Goal: Task Accomplishment & Management: Manage account settings

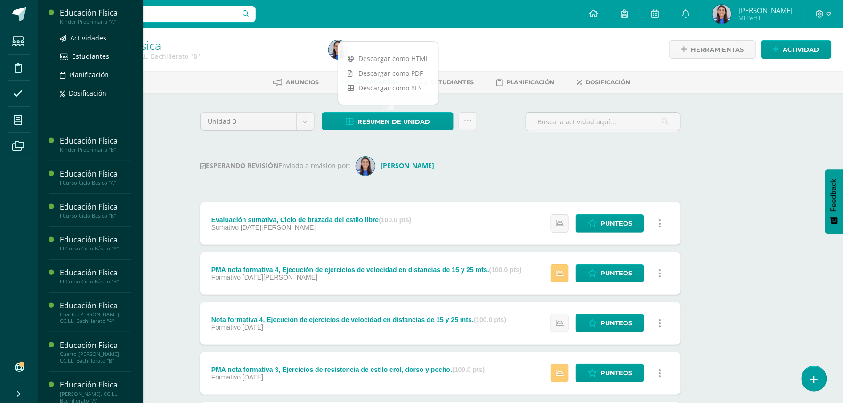
click at [95, 18] on div "Kinder Preprimaria "A"" at bounding box center [96, 21] width 72 height 7
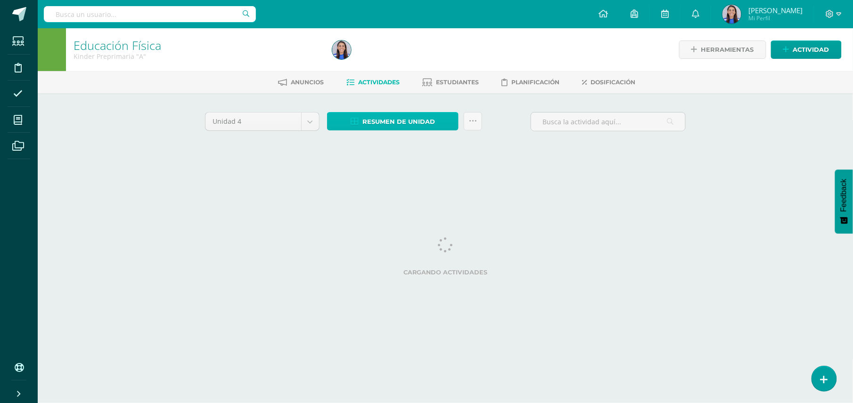
click at [400, 121] on span "Resumen de unidad" at bounding box center [398, 121] width 73 height 17
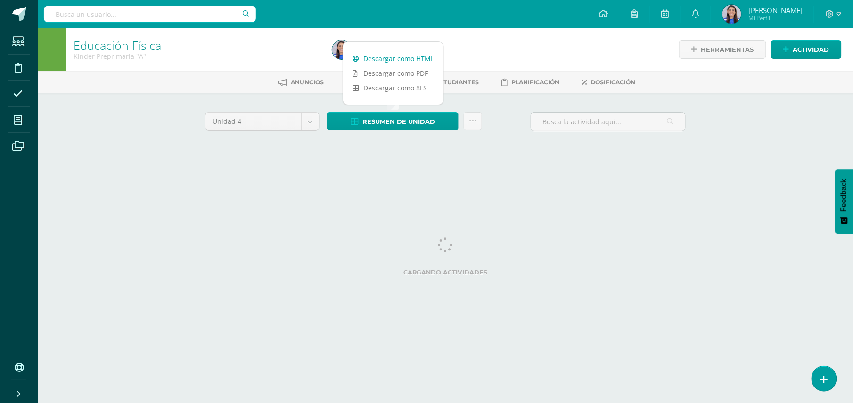
click at [412, 61] on link "Descargar como HTML" at bounding box center [393, 58] width 100 height 15
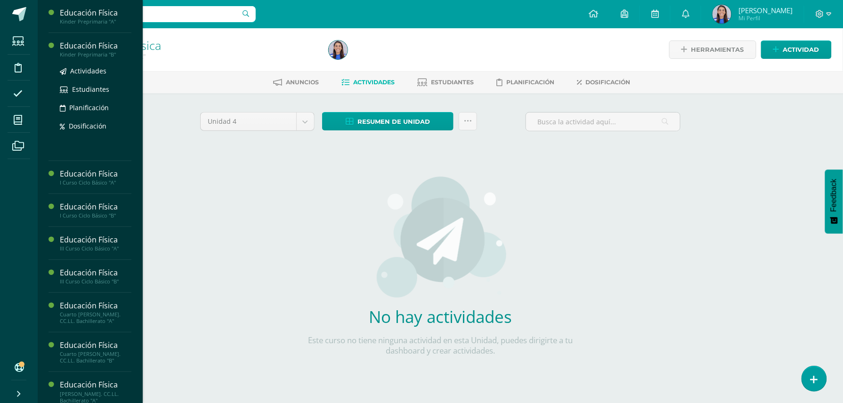
click at [96, 44] on div "Educación Física" at bounding box center [96, 46] width 72 height 11
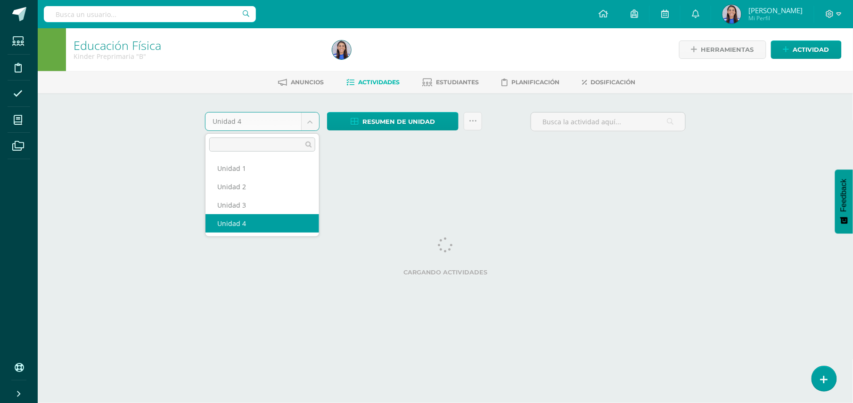
click at [312, 121] on body "Estudiantes Disciplina Asistencia Mis cursos Archivos Soporte Ayuda Reportar un…" at bounding box center [426, 88] width 853 height 176
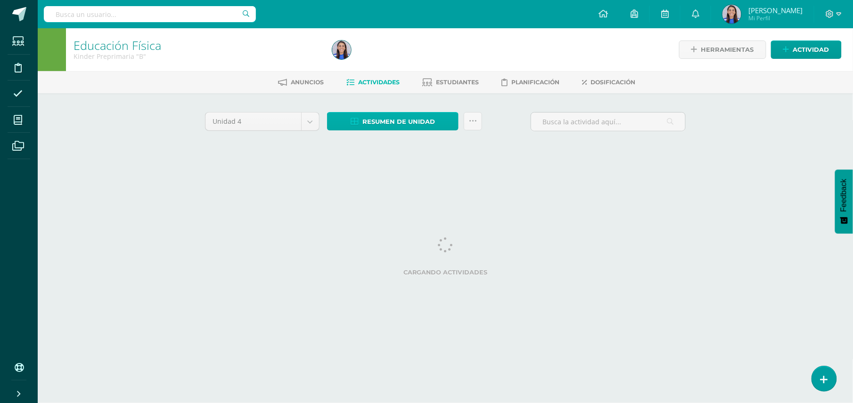
click at [390, 122] on body "Estudiantes Disciplina Asistencia Mis cursos Archivos Soporte Ayuda Reportar un…" at bounding box center [426, 88] width 853 height 176
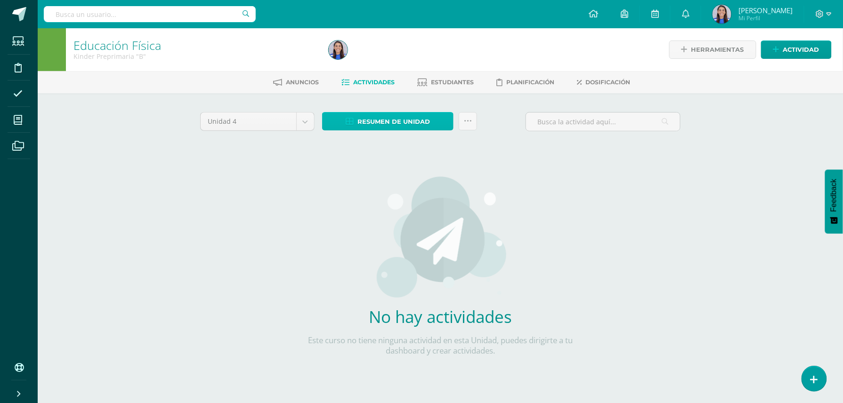
click at [390, 122] on span "Resumen de unidad" at bounding box center [394, 121] width 73 height 17
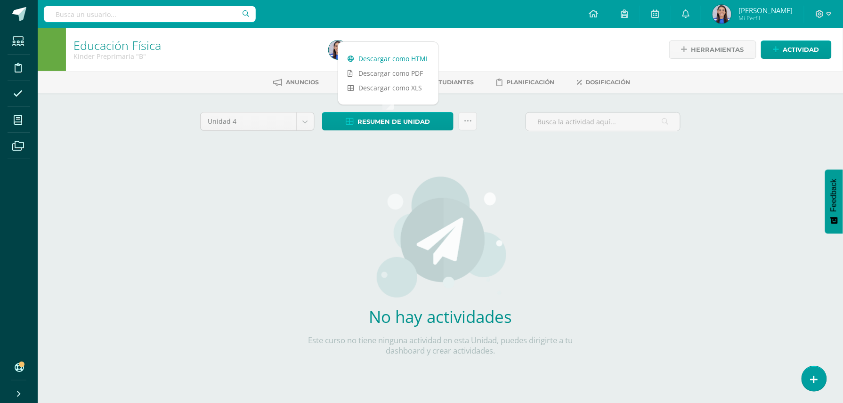
click at [394, 59] on link "Descargar como HTML" at bounding box center [388, 58] width 100 height 15
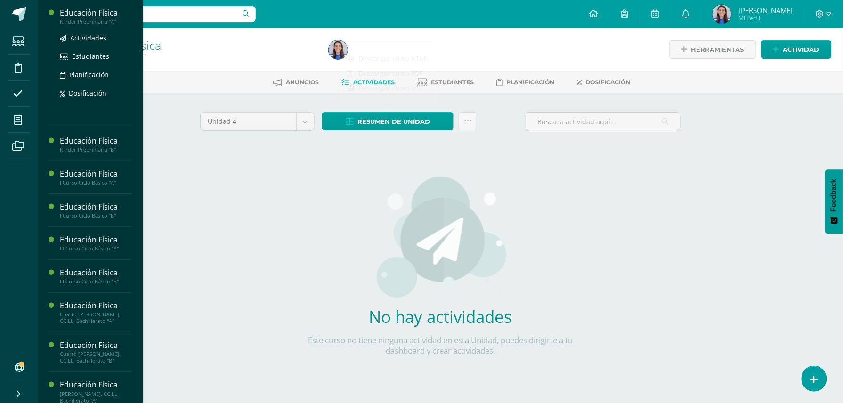
click at [97, 15] on div "Educación Física" at bounding box center [96, 13] width 72 height 11
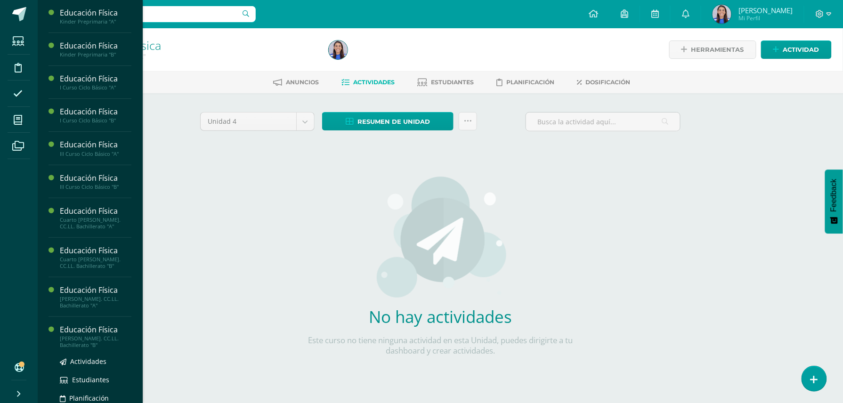
click at [91, 338] on div "[PERSON_NAME]. CC.LL. Bachillerato "B"" at bounding box center [96, 341] width 72 height 13
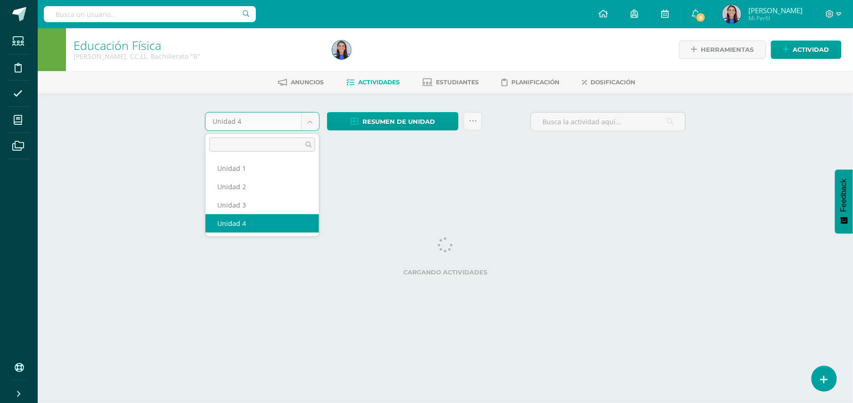
click at [311, 124] on body "Estudiantes Disciplina Asistencia Mis cursos Archivos Soporte Ayuda Reportar un…" at bounding box center [426, 88] width 853 height 176
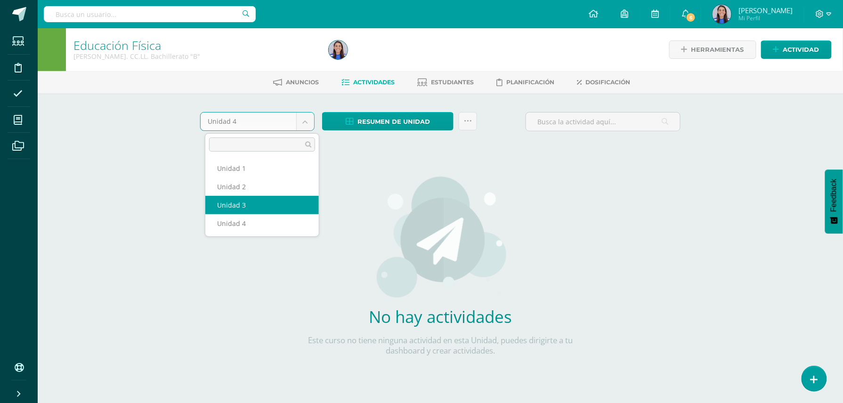
select select "Unidad 3"
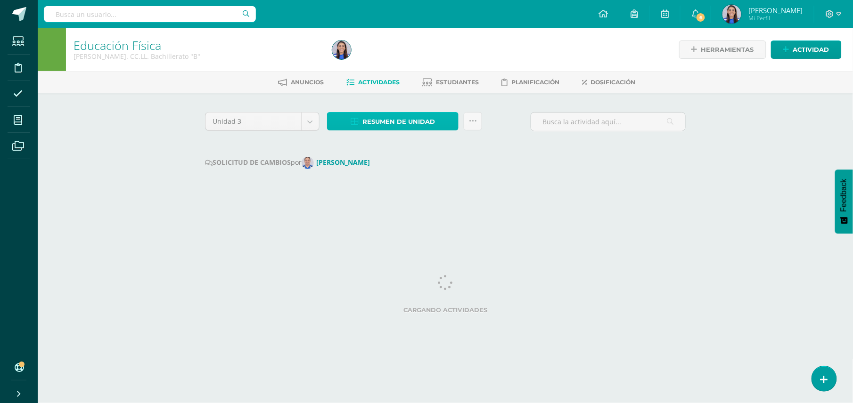
click at [396, 119] on span "Resumen de unidad" at bounding box center [398, 121] width 73 height 17
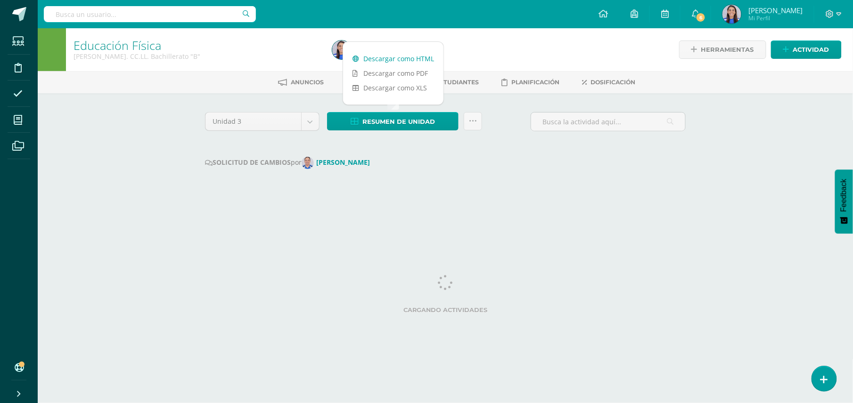
click at [390, 58] on link "Descargar como HTML" at bounding box center [393, 58] width 100 height 15
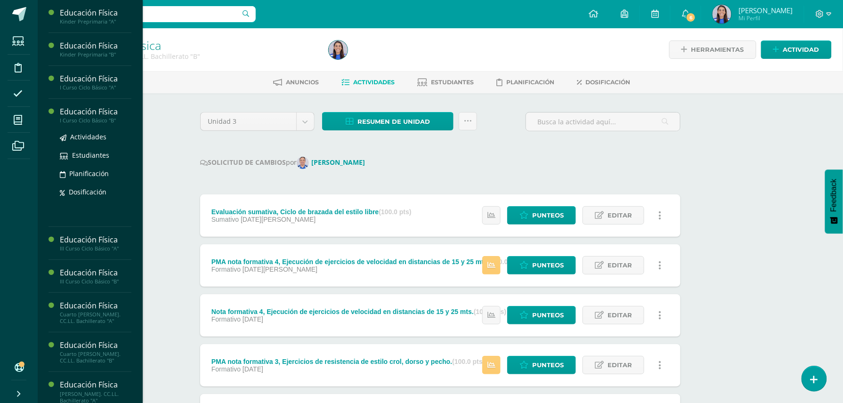
click at [89, 112] on div "Educación Física" at bounding box center [96, 111] width 72 height 11
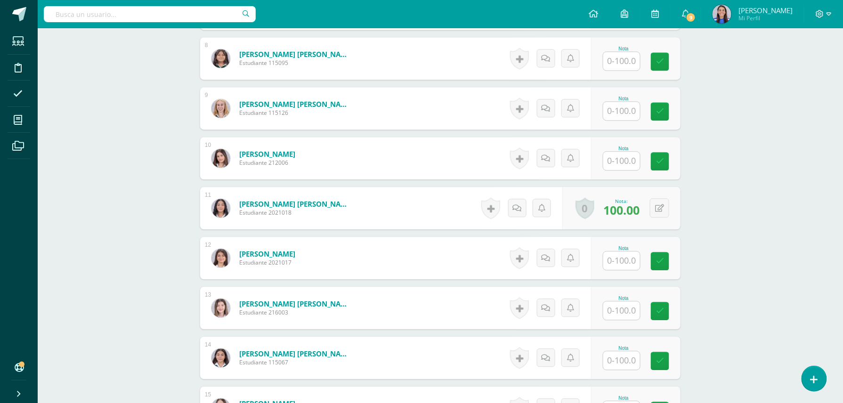
scroll to position [649, 0]
click at [662, 209] on icon at bounding box center [666, 207] width 9 height 8
click at [643, 211] on icon at bounding box center [641, 211] width 8 height 8
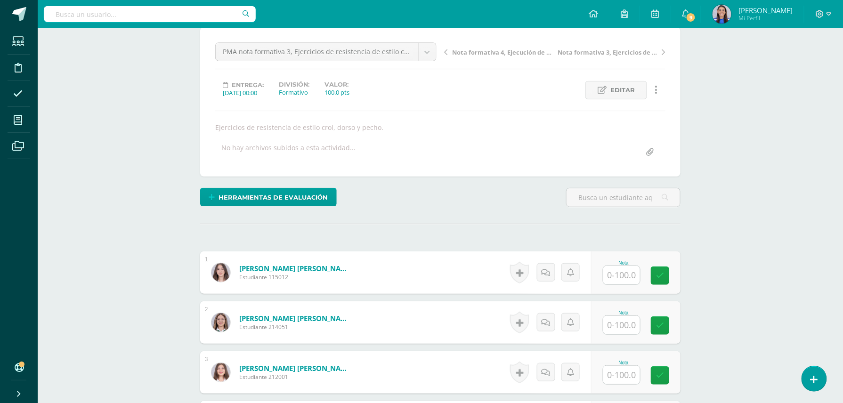
scroll to position [85, 0]
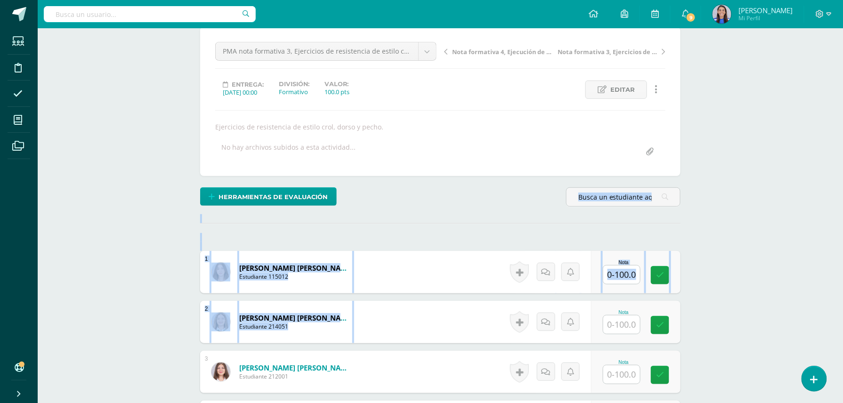
drag, startPoint x: 843, startPoint y: 217, endPoint x: 848, endPoint y: 303, distance: 86.8
click at [843, 303] on html "Estudiantes Disciplina Asistencia Mis cursos Archivos Soporte Ayuda Reportar un…" at bounding box center [421, 381] width 843 height 933
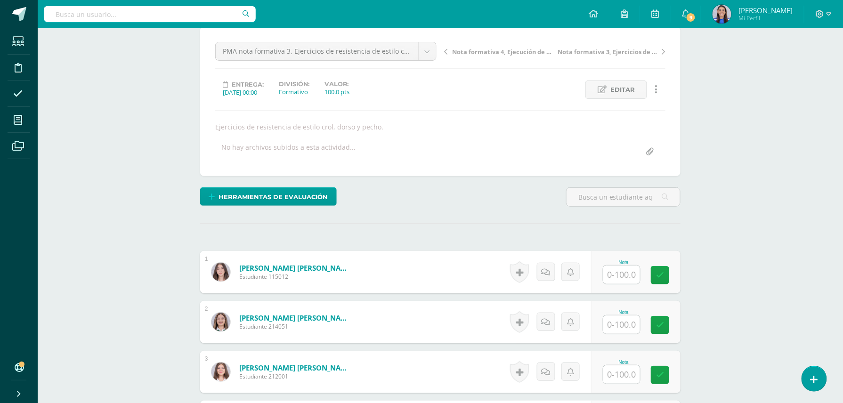
drag, startPoint x: 848, startPoint y: 303, endPoint x: 791, endPoint y: 115, distance: 196.7
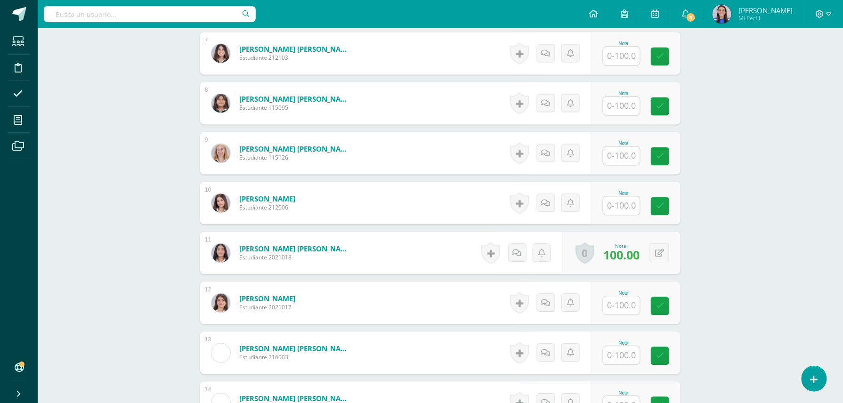
scroll to position [607, 0]
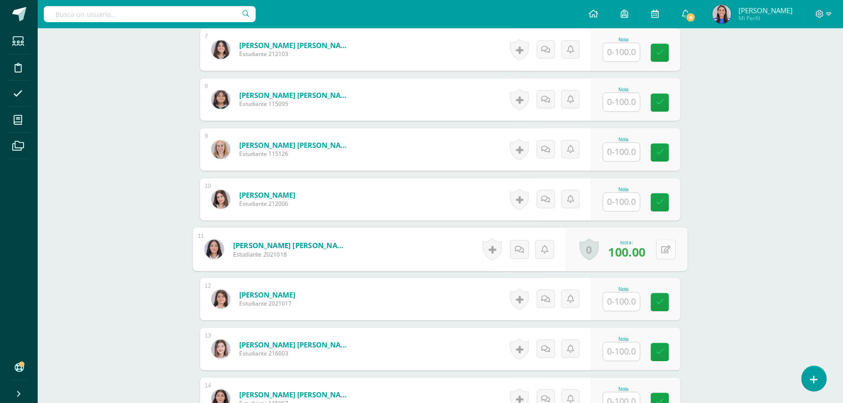
click at [667, 246] on button at bounding box center [666, 250] width 20 height 20
click at [639, 255] on icon at bounding box center [641, 253] width 8 height 8
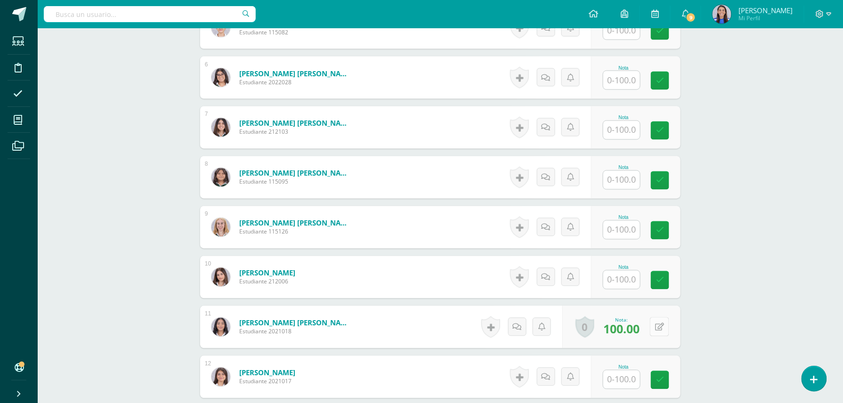
scroll to position [530, 0]
click at [666, 329] on button at bounding box center [659, 326] width 19 height 19
click at [641, 330] on icon at bounding box center [641, 330] width 8 height 8
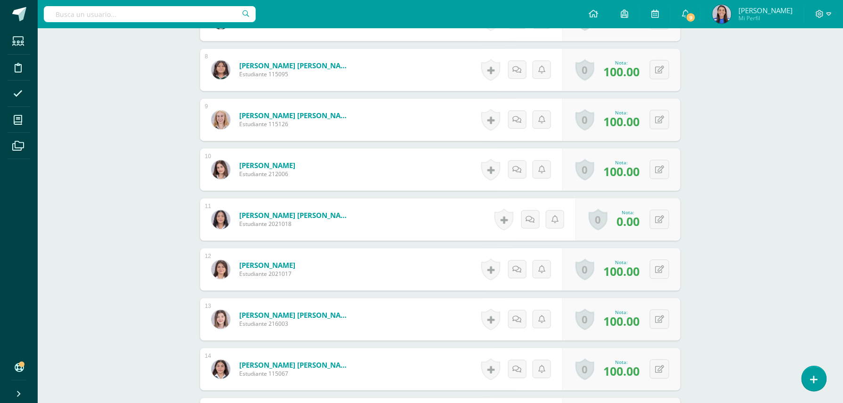
scroll to position [676, 0]
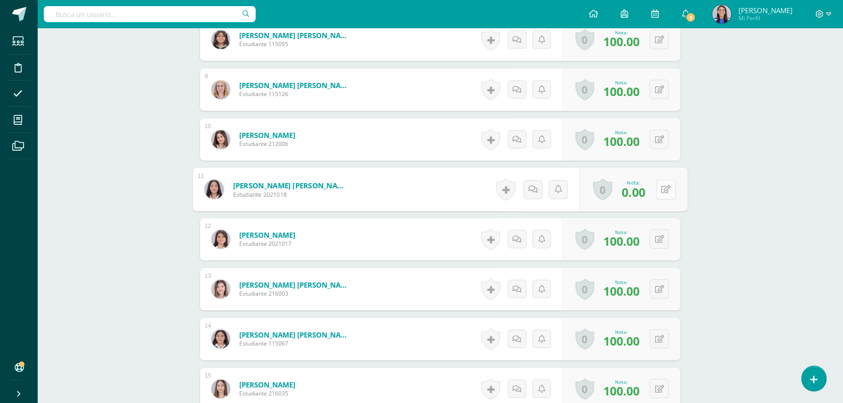
click at [662, 193] on icon at bounding box center [666, 189] width 9 height 8
type input "100"
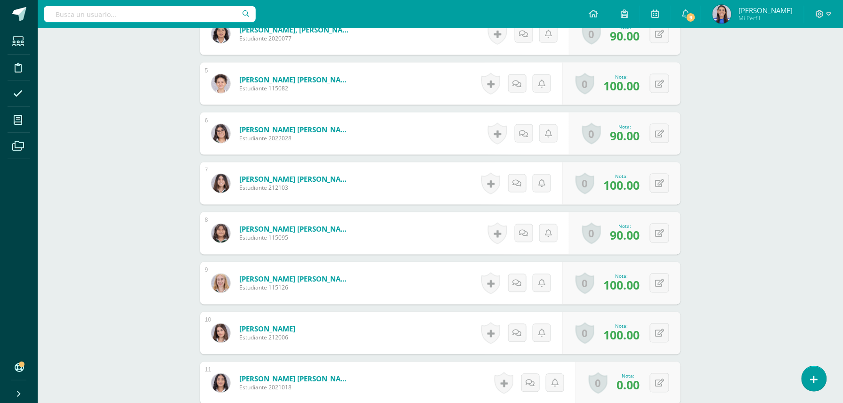
scroll to position [481, 0]
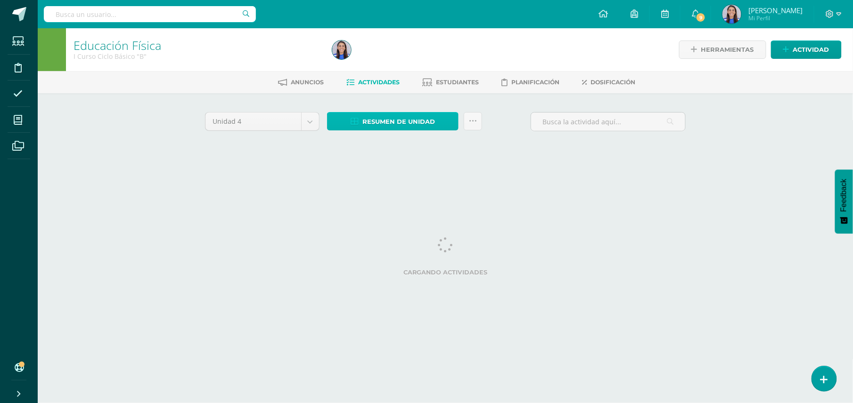
click at [401, 122] on span "Resumen de unidad" at bounding box center [398, 121] width 73 height 17
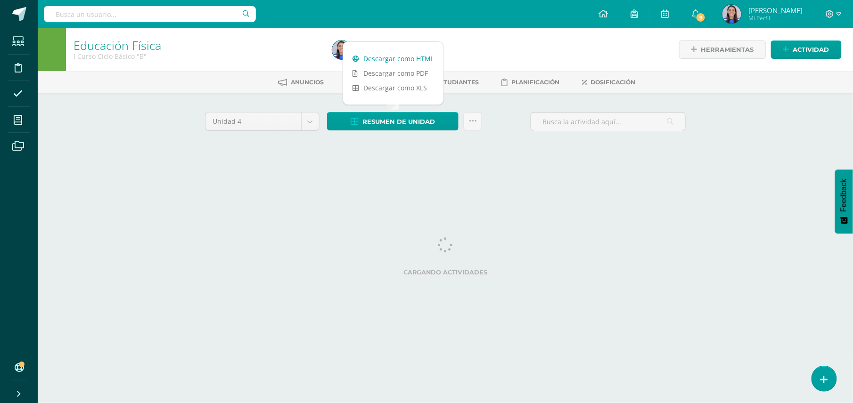
click at [391, 56] on link "Descargar como HTML" at bounding box center [393, 58] width 100 height 15
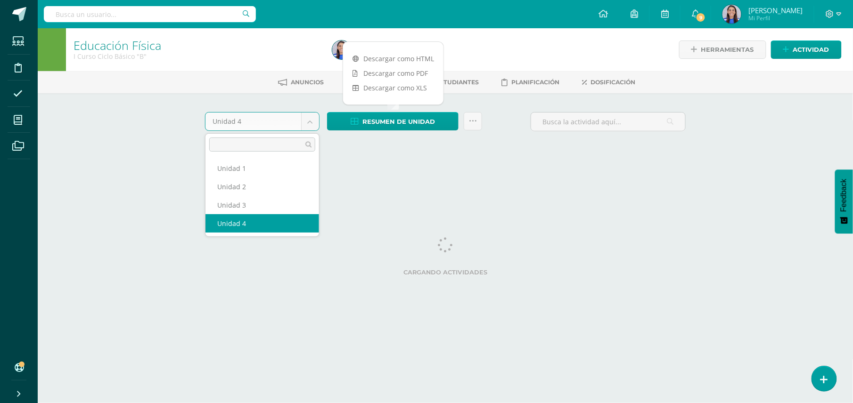
click at [315, 123] on body "Error al traer asignaciones para creación de actividades, por favor recargue la…" at bounding box center [426, 88] width 853 height 176
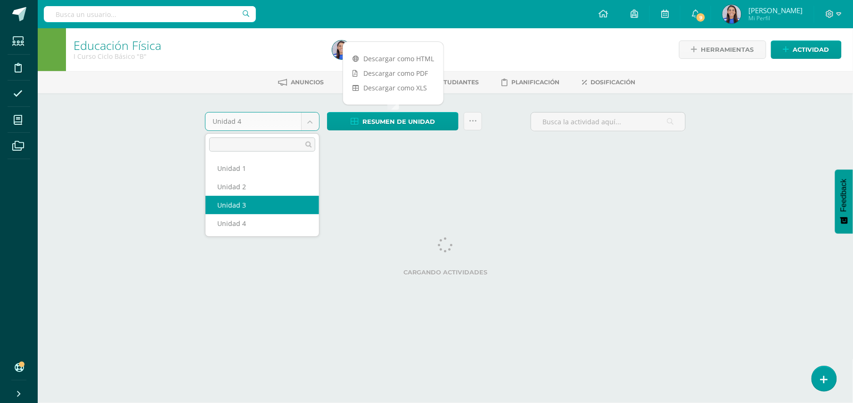
select select "Unidad 3"
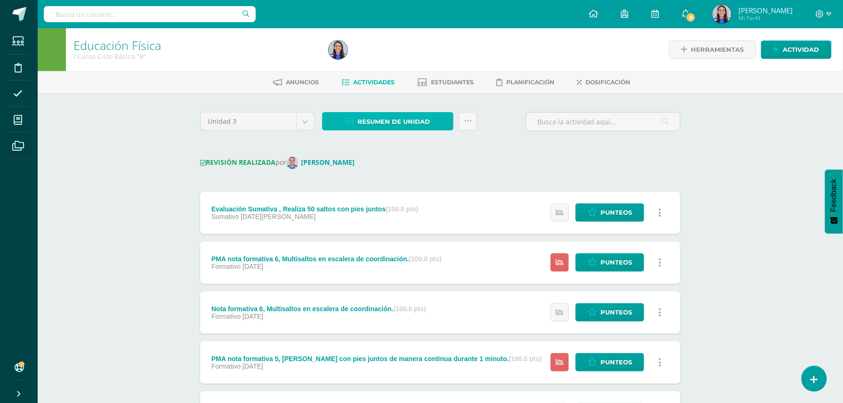
click at [413, 122] on span "Resumen de unidad" at bounding box center [394, 121] width 73 height 17
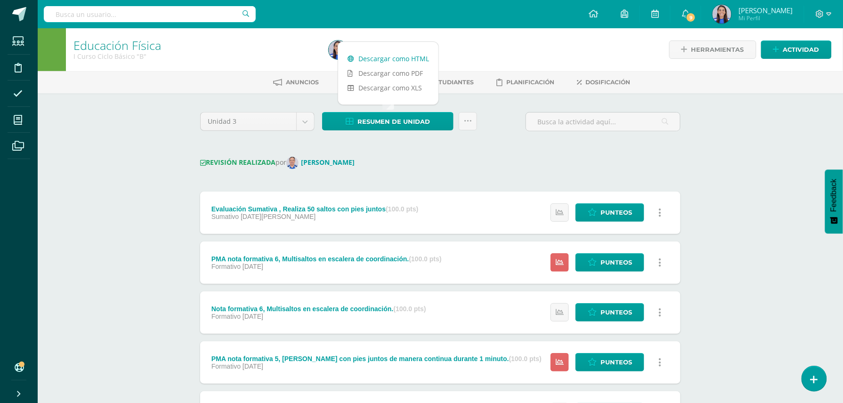
click at [400, 59] on link "Descargar como HTML" at bounding box center [388, 58] width 100 height 15
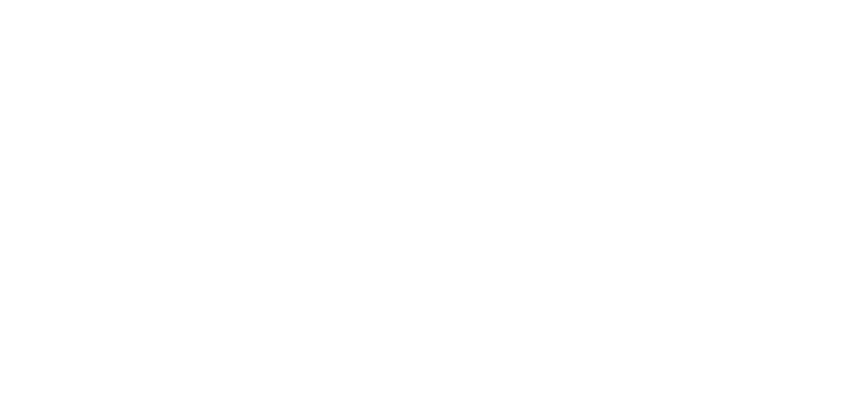
scroll to position [0, 0]
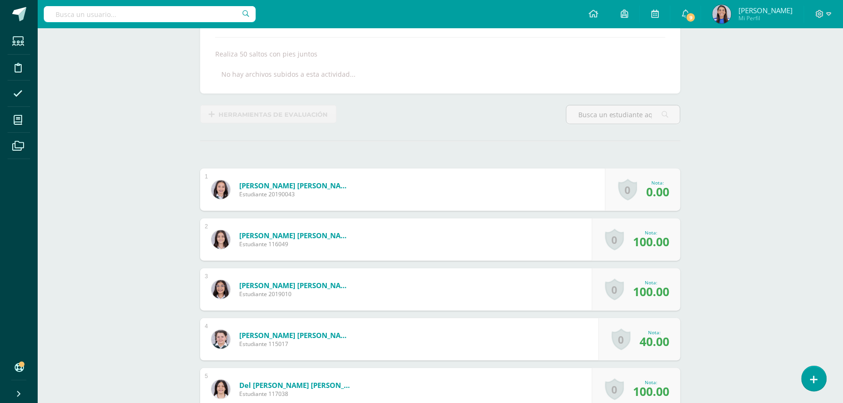
scroll to position [159, 0]
click at [665, 195] on span "0.00" at bounding box center [657, 191] width 23 height 16
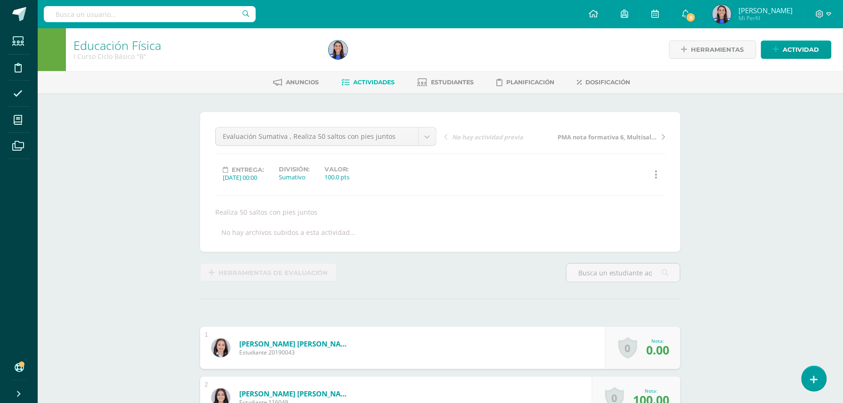
scroll to position [0, 0]
click at [684, 11] on icon at bounding box center [686, 13] width 8 height 8
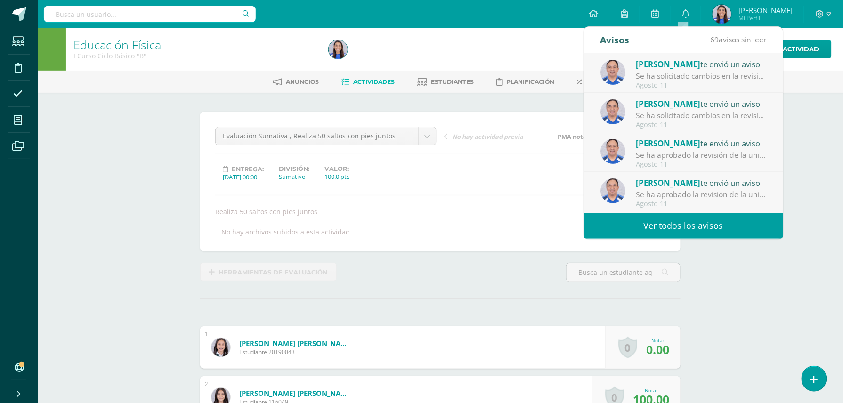
click at [671, 72] on div "Se ha solicitado cambios en la revisión de la unidad Unidad 3 para el curso Edu…" at bounding box center [701, 76] width 131 height 11
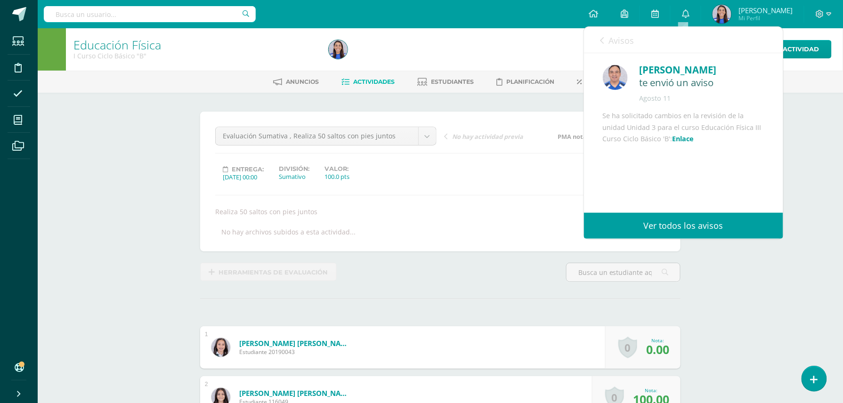
click at [603, 38] on icon at bounding box center [603, 41] width 4 height 8
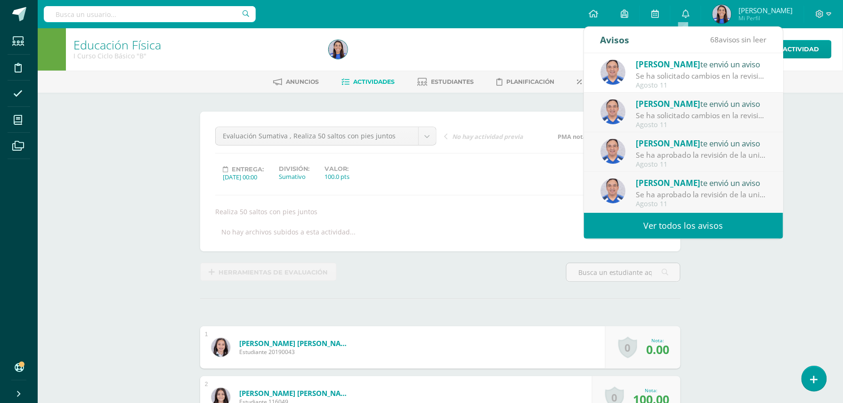
click at [659, 113] on div "Se ha solicitado cambios en la revisión de la unidad Unidad 3 para el curso Edu…" at bounding box center [701, 115] width 131 height 11
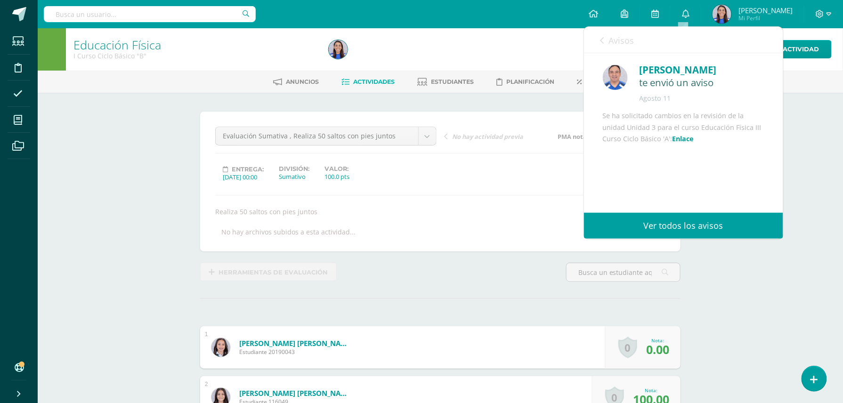
click at [599, 40] on div "Avisos 67 avisos sin leer Avisos" at bounding box center [683, 40] width 199 height 26
click at [601, 41] on icon at bounding box center [603, 41] width 4 height 8
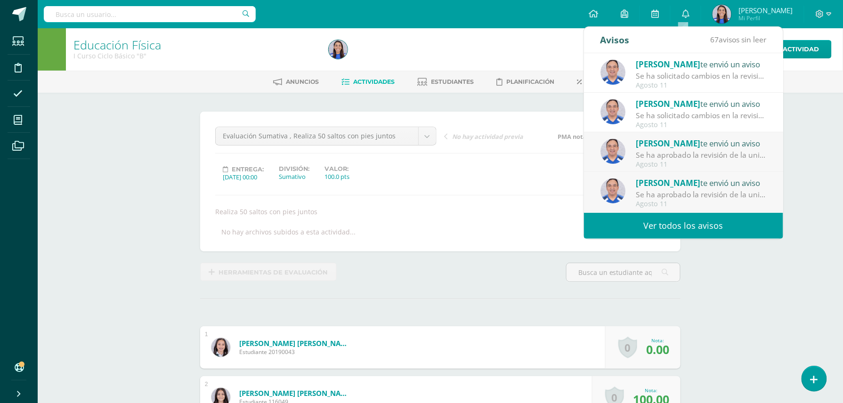
click at [703, 154] on div "Se ha aprobado la revisión de la unidad Unidad 3 para el curso Educación Física…" at bounding box center [701, 155] width 131 height 11
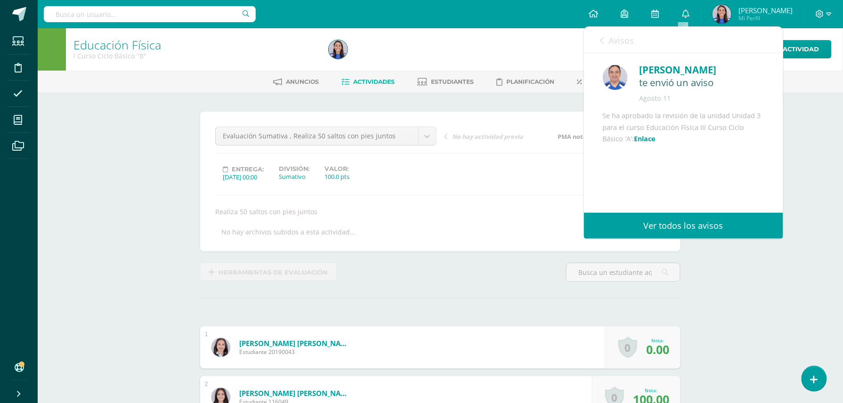
click at [601, 42] on icon at bounding box center [603, 41] width 4 height 8
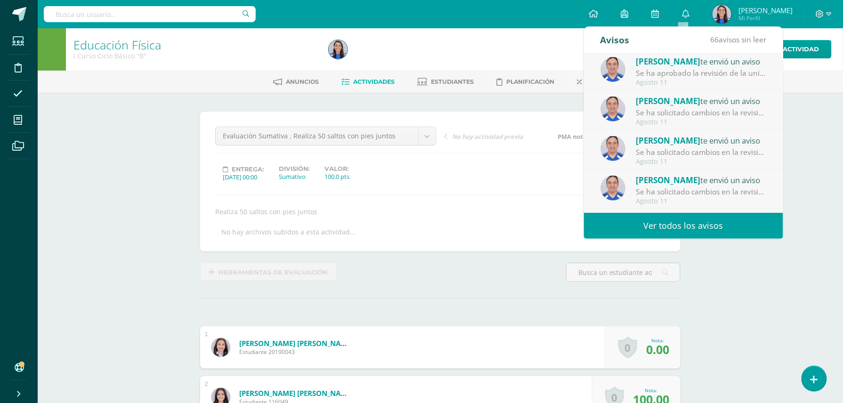
scroll to position [126, 0]
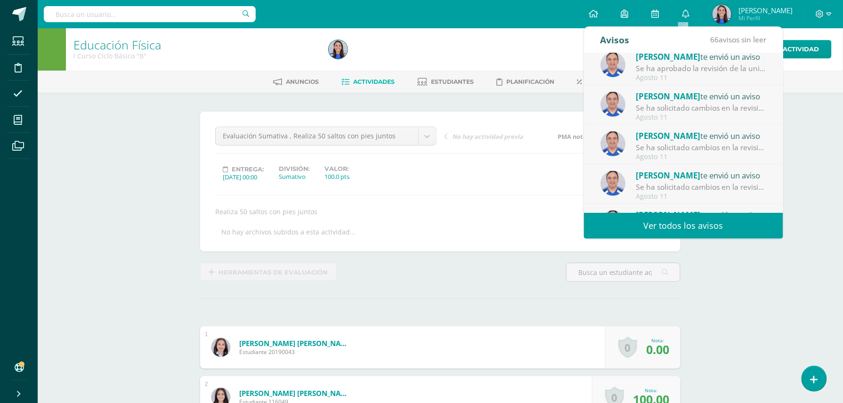
click at [694, 81] on div "Agosto 11" at bounding box center [701, 78] width 131 height 8
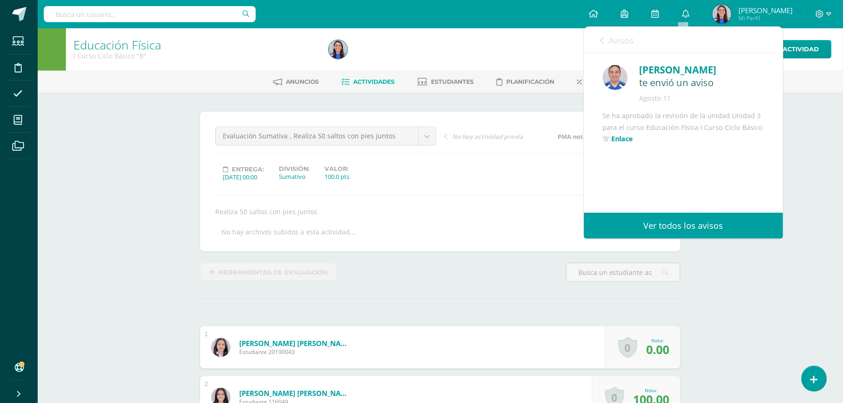
click at [524, 34] on div at bounding box center [454, 49] width 259 height 43
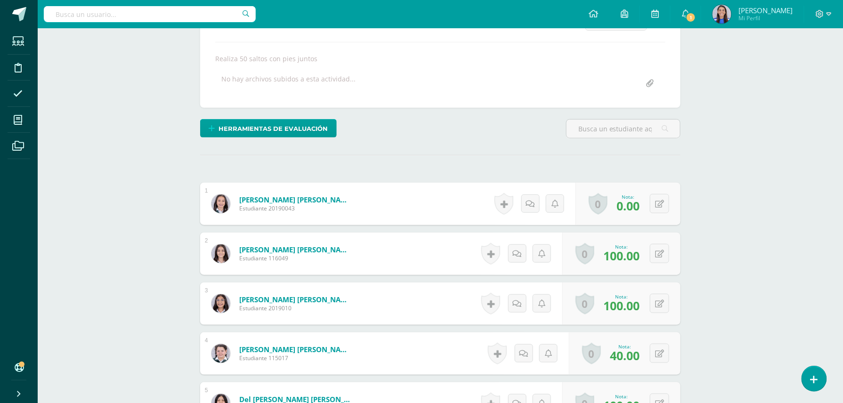
scroll to position [157, 0]
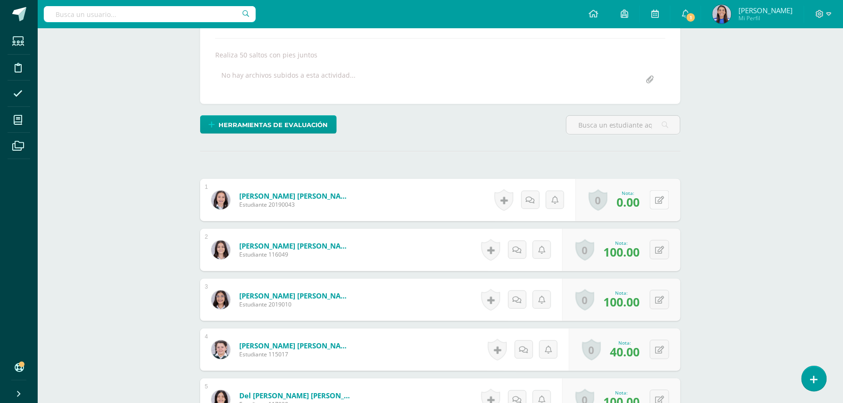
click at [659, 204] on button at bounding box center [659, 199] width 19 height 19
type input "100"
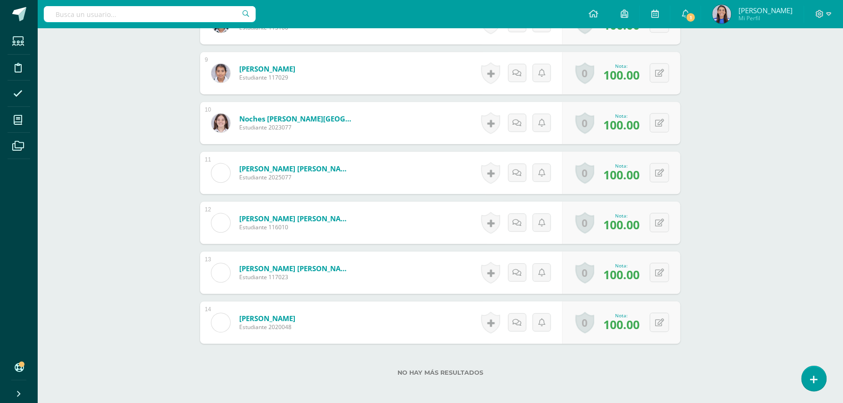
scroll to position [732, 0]
